Goal: Information Seeking & Learning: Learn about a topic

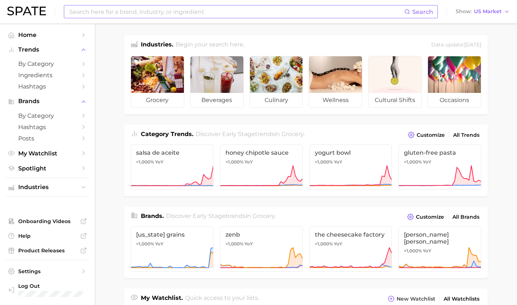
click at [176, 10] on input at bounding box center [237, 11] width 336 height 12
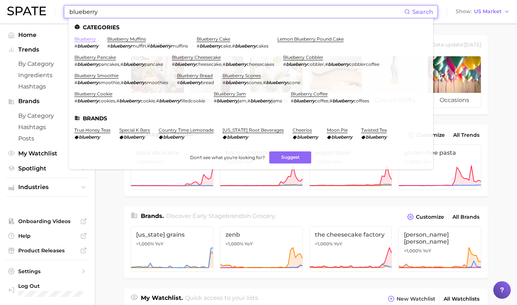
type input "blueberry"
click at [85, 39] on link "blueberry" at bounding box center [85, 38] width 22 height 5
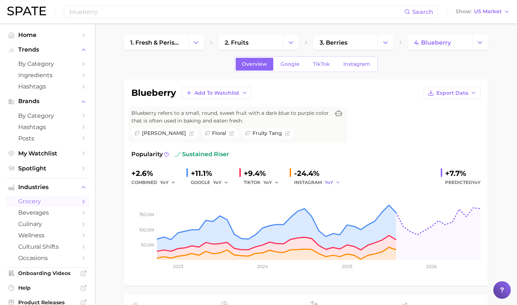
click at [339, 180] on icon "button" at bounding box center [338, 182] width 5 height 5
click at [335, 196] on span "YoY" at bounding box center [333, 194] width 9 height 6
click at [333, 178] on button "YoY" at bounding box center [333, 182] width 16 height 9
click at [333, 204] on span "QoQ" at bounding box center [335, 207] width 12 height 6
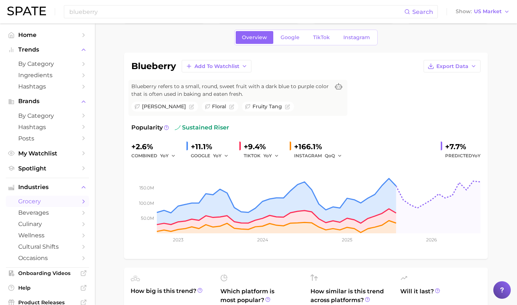
scroll to position [26, 0]
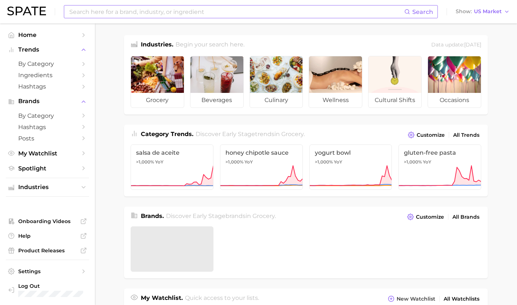
click at [233, 9] on input at bounding box center [237, 11] width 336 height 12
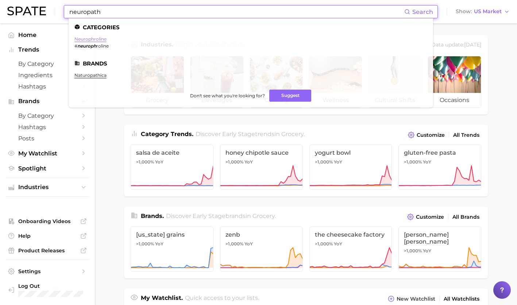
type input "neuropath"
click at [94, 39] on link "neurophroline" at bounding box center [90, 38] width 32 height 5
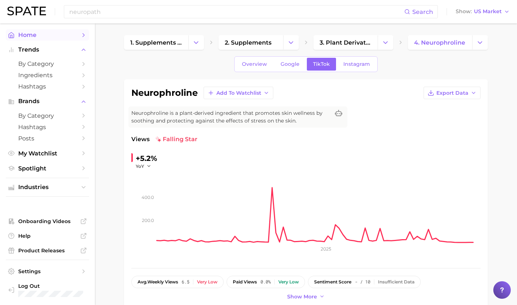
click at [35, 31] on link "Home" at bounding box center [47, 34] width 83 height 11
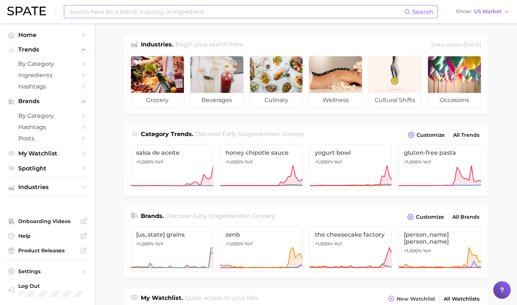
click at [102, 12] on input at bounding box center [237, 11] width 336 height 12
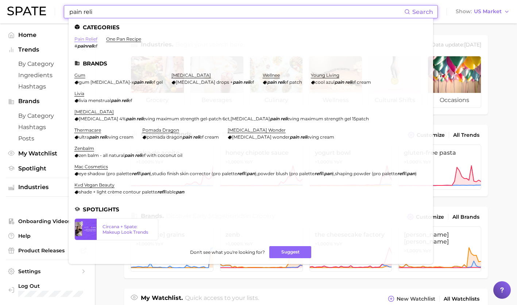
type input "pain reli"
click at [81, 39] on link "pain relief" at bounding box center [85, 38] width 23 height 5
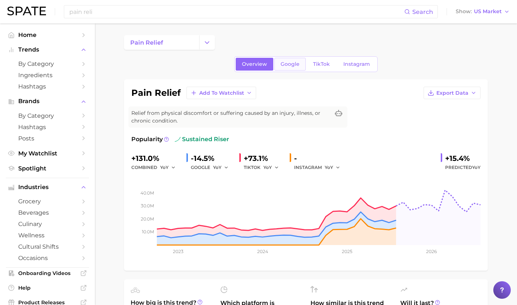
click at [295, 63] on span "Google" at bounding box center [290, 64] width 19 height 6
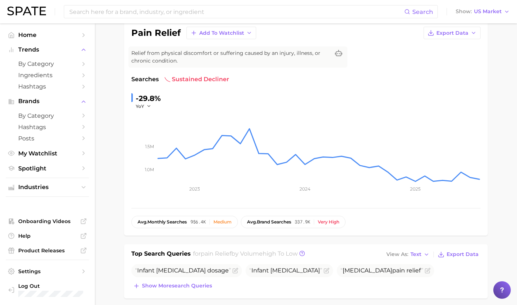
scroll to position [26, 0]
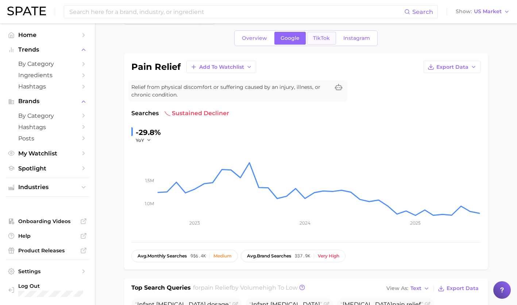
click at [322, 41] on span "TikTok" at bounding box center [321, 38] width 17 height 6
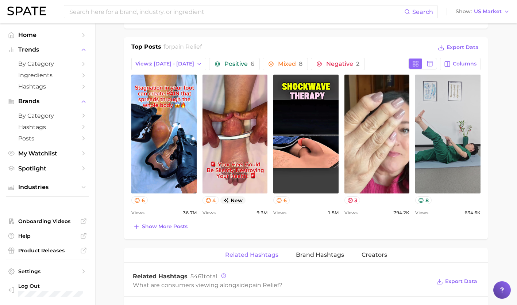
scroll to position [333, 0]
click at [168, 225] on span "Show more posts" at bounding box center [165, 226] width 46 height 6
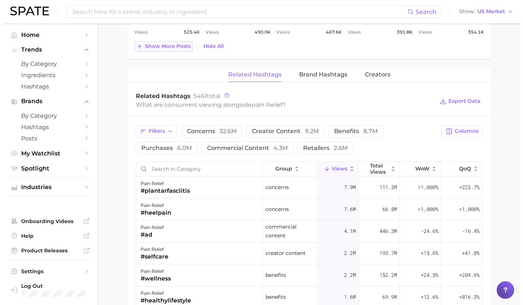
scroll to position [670, 0]
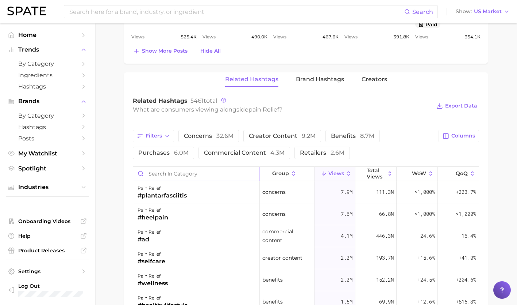
click at [171, 171] on input "Search in category" at bounding box center [196, 173] width 126 height 14
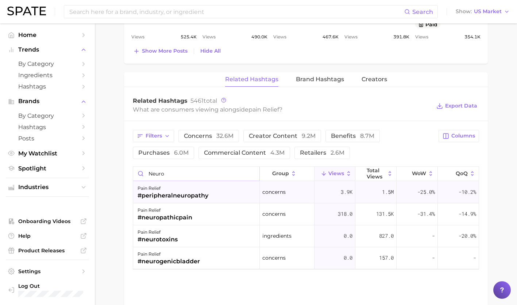
type input "neuro"
click at [180, 193] on div "#peripheralneuropathy" at bounding box center [173, 195] width 71 height 9
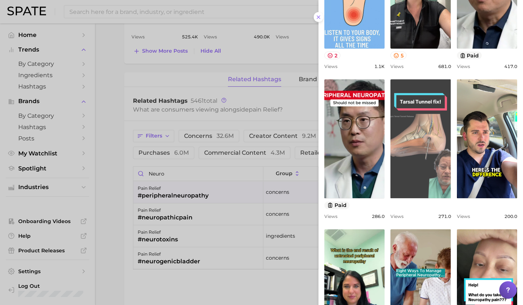
scroll to position [233, 0]
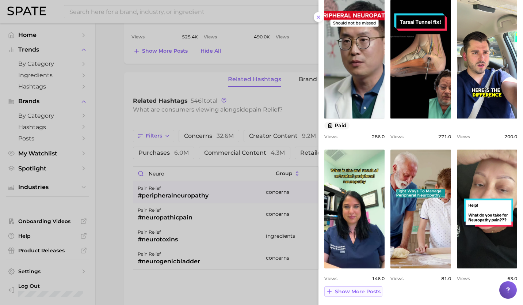
click at [367, 291] on span "Show more posts" at bounding box center [358, 291] width 46 height 6
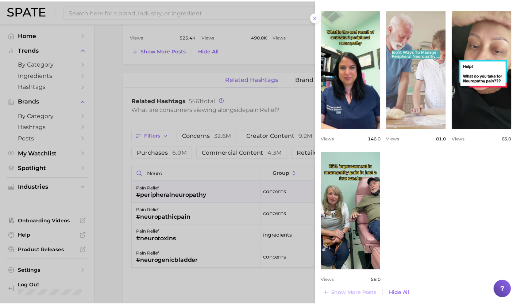
scroll to position [375, 0]
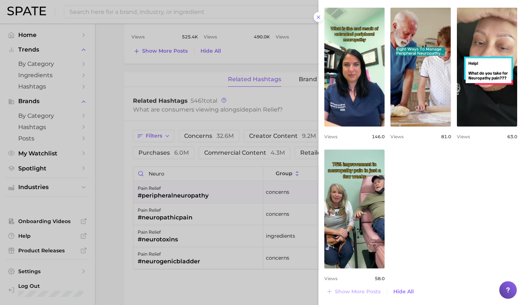
click at [184, 211] on div at bounding box center [261, 152] width 523 height 305
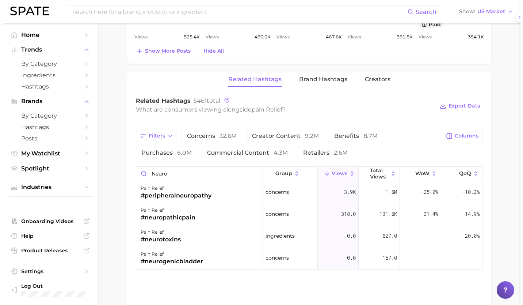
scroll to position [0, 0]
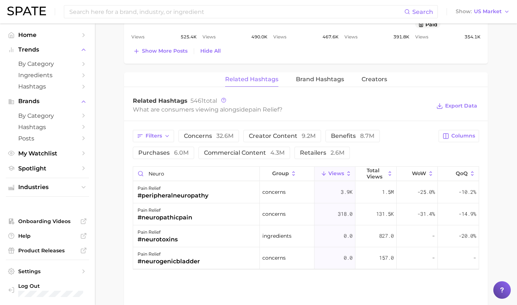
click at [184, 211] on div "pain relief" at bounding box center [165, 210] width 55 height 9
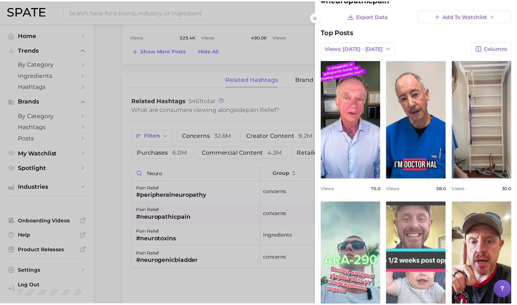
scroll to position [23, 0]
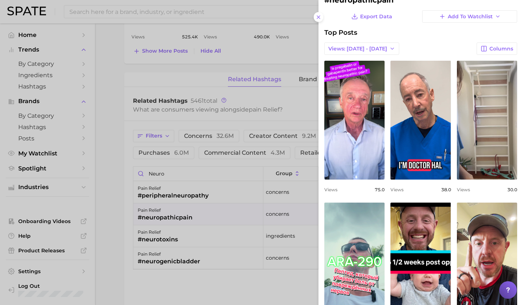
click at [171, 237] on div at bounding box center [261, 152] width 523 height 305
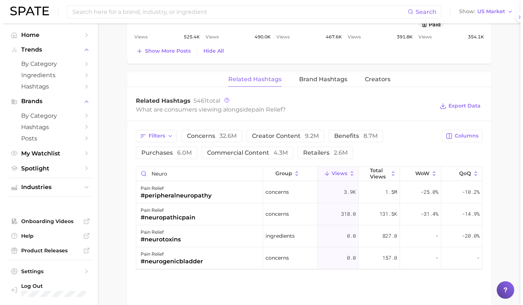
scroll to position [0, 0]
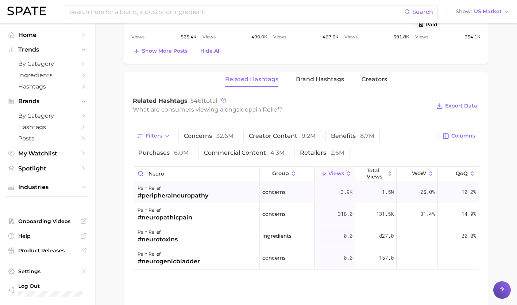
click at [209, 191] on div "pain relief #peripheralneuropathy" at bounding box center [196, 192] width 127 height 22
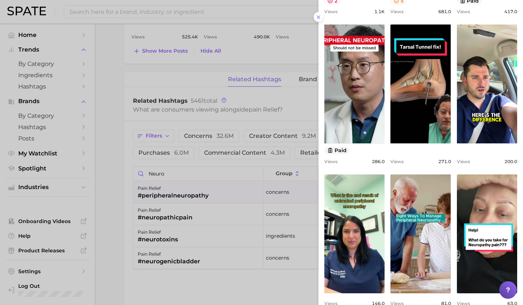
scroll to position [233, 0]
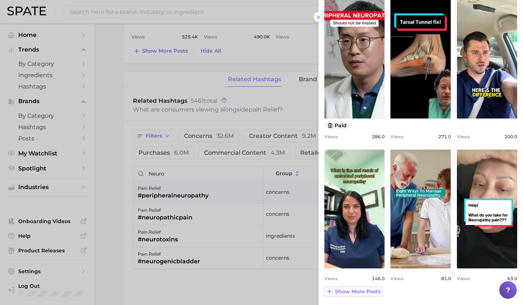
click at [359, 288] on span "Show more posts" at bounding box center [358, 291] width 46 height 6
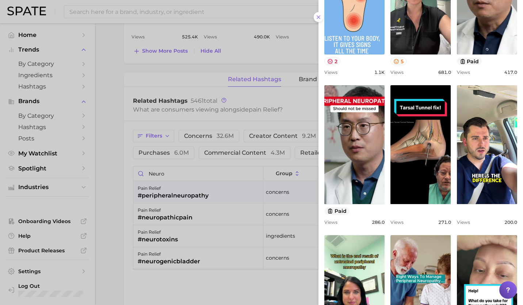
scroll to position [145, 0]
